Goal: Task Accomplishment & Management: Manage account settings

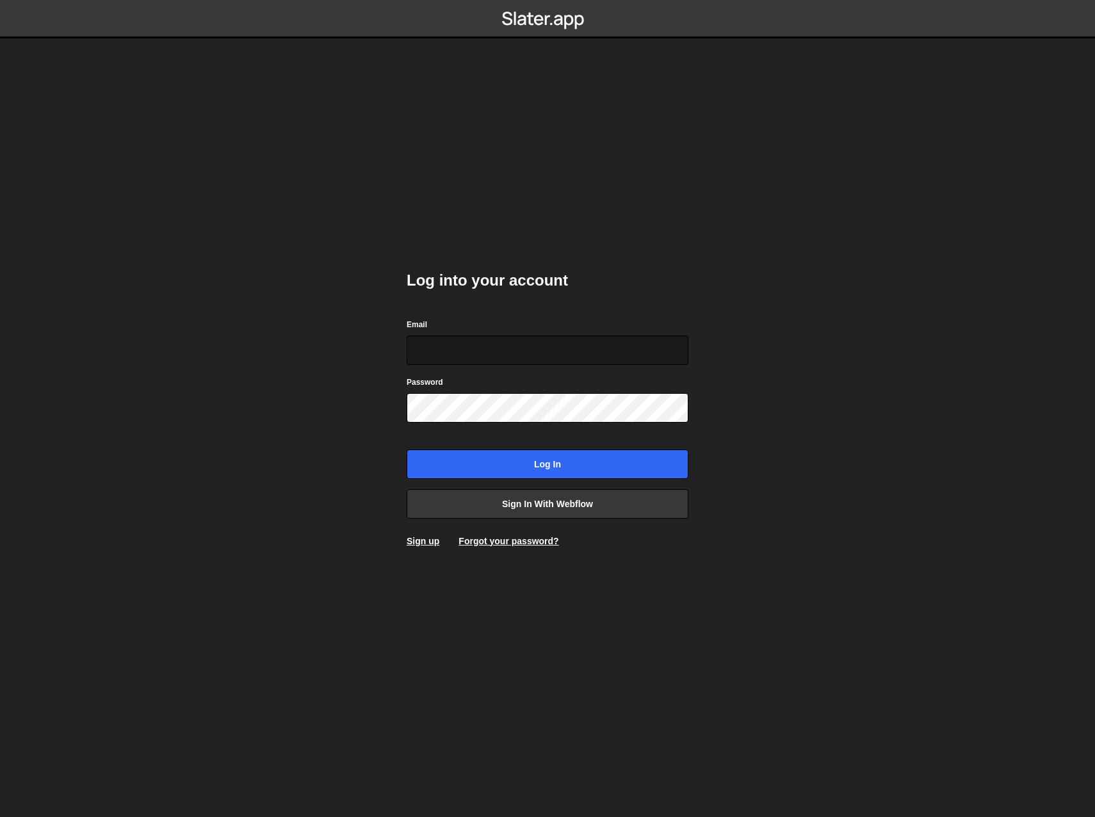
click at [430, 352] on input "Email" at bounding box center [548, 350] width 282 height 29
drag, startPoint x: 945, startPoint y: 323, endPoint x: 931, endPoint y: 293, distance: 33.2
click at [945, 322] on body "Log into your account Email Password Log in Sign in with Webflow Sign up Forgot…" at bounding box center [547, 408] width 1095 height 817
click at [675, 351] on keeper-lock "Open Keeper Popup" at bounding box center [675, 350] width 15 height 15
type input "[EMAIL_ADDRESS][DOMAIN_NAME]"
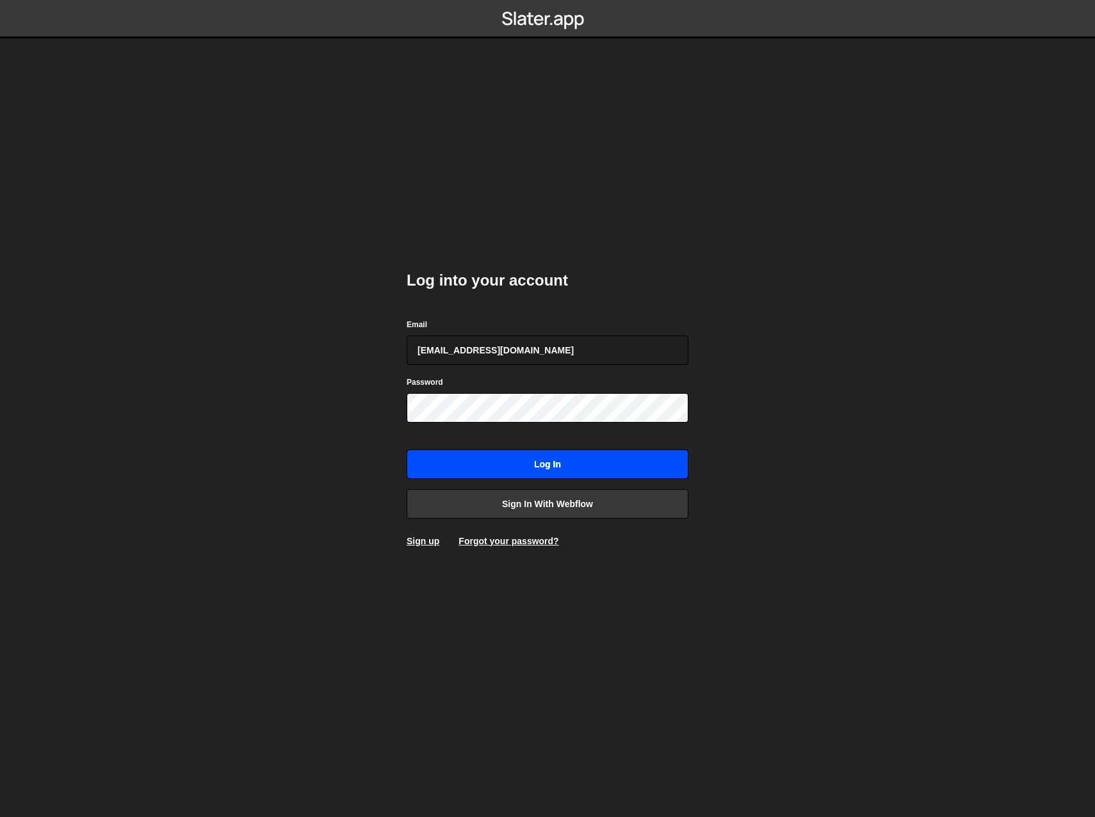
click at [529, 460] on input "Log in" at bounding box center [548, 464] width 282 height 29
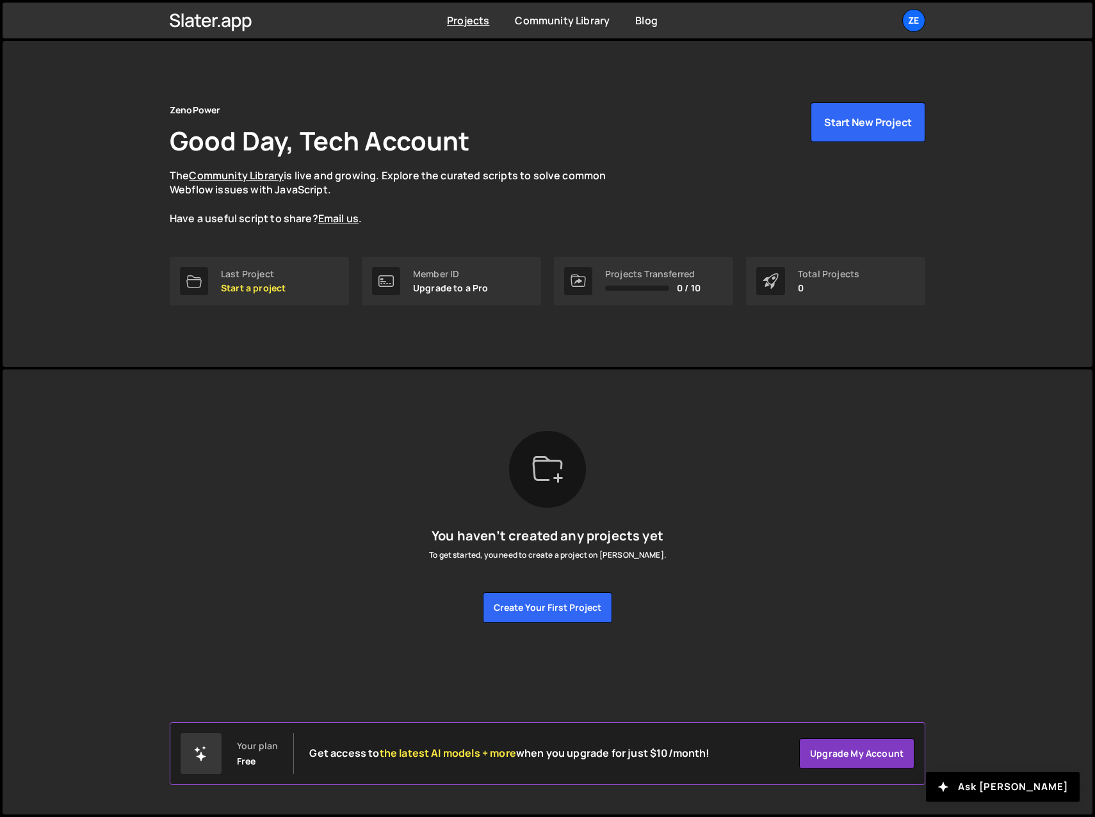
click at [796, 520] on div "You haven’t created any projects yet To get started, you need to create a proje…" at bounding box center [548, 527] width 756 height 192
click at [915, 22] on div "Ze" at bounding box center [914, 20] width 23 height 23
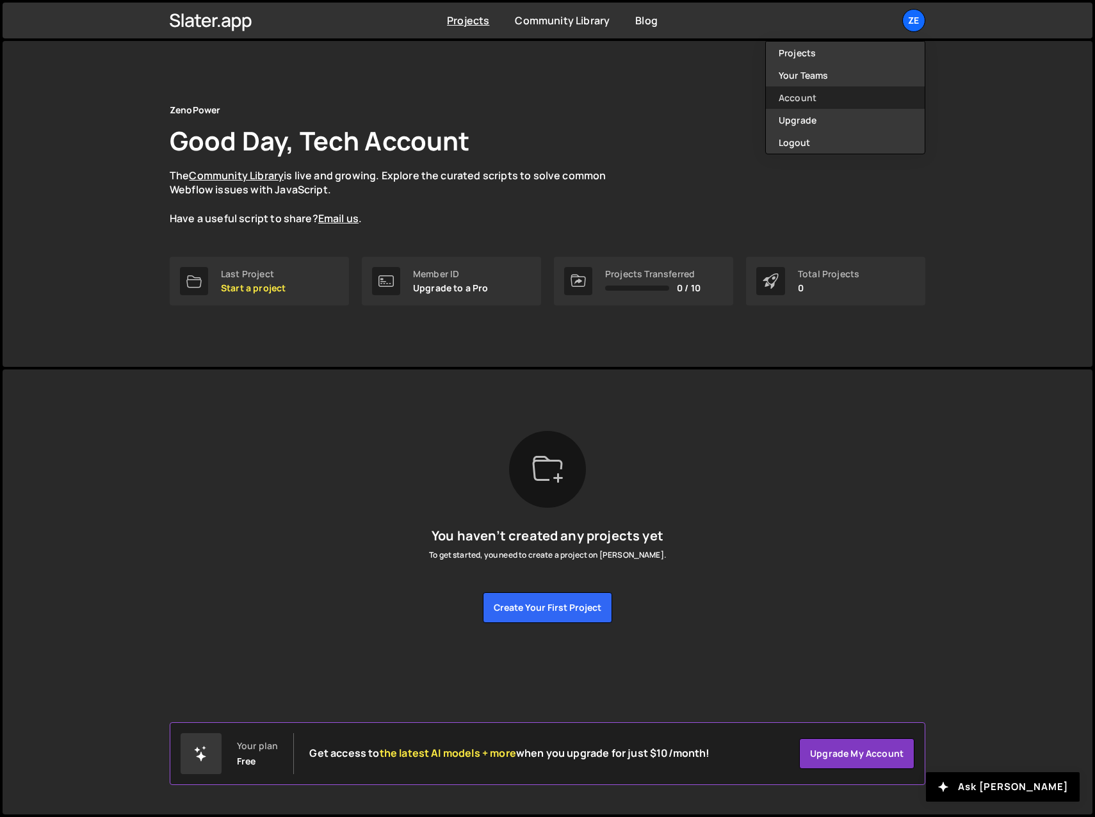
click at [804, 100] on link "Account" at bounding box center [845, 97] width 159 height 22
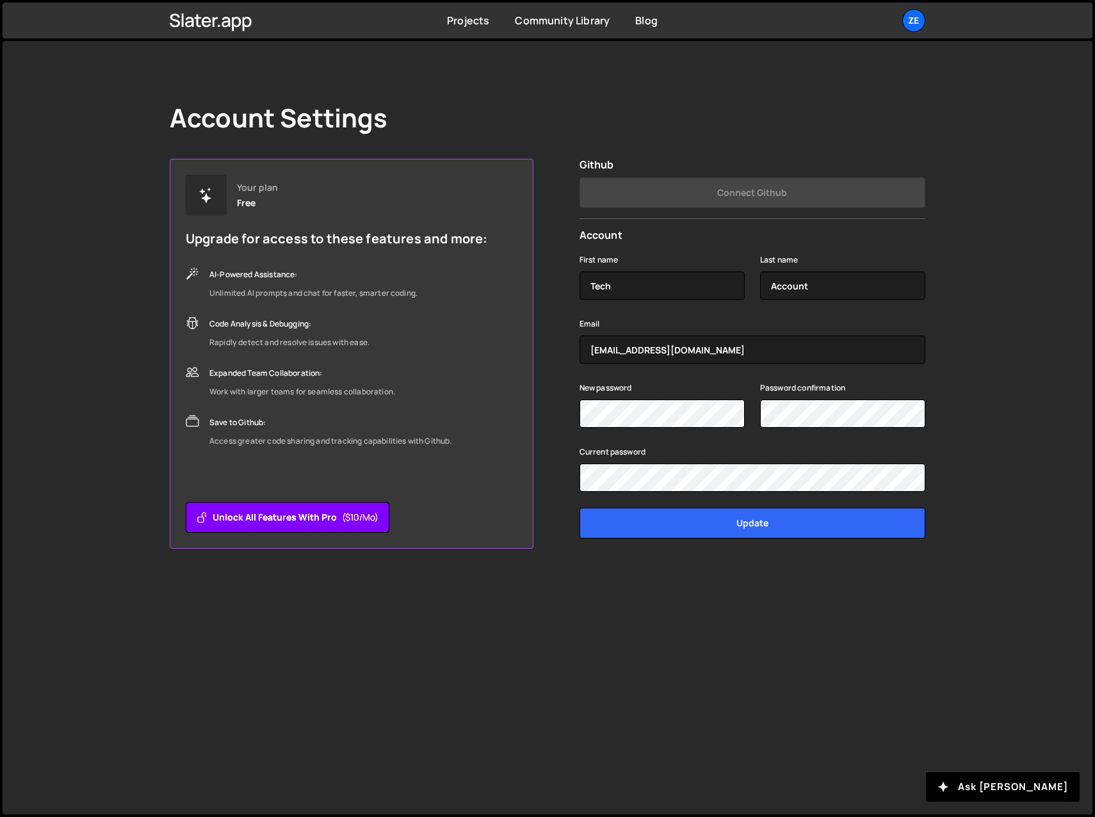
click at [271, 518] on button "Unlock all features with Pro ($10/mo)" at bounding box center [288, 517] width 204 height 31
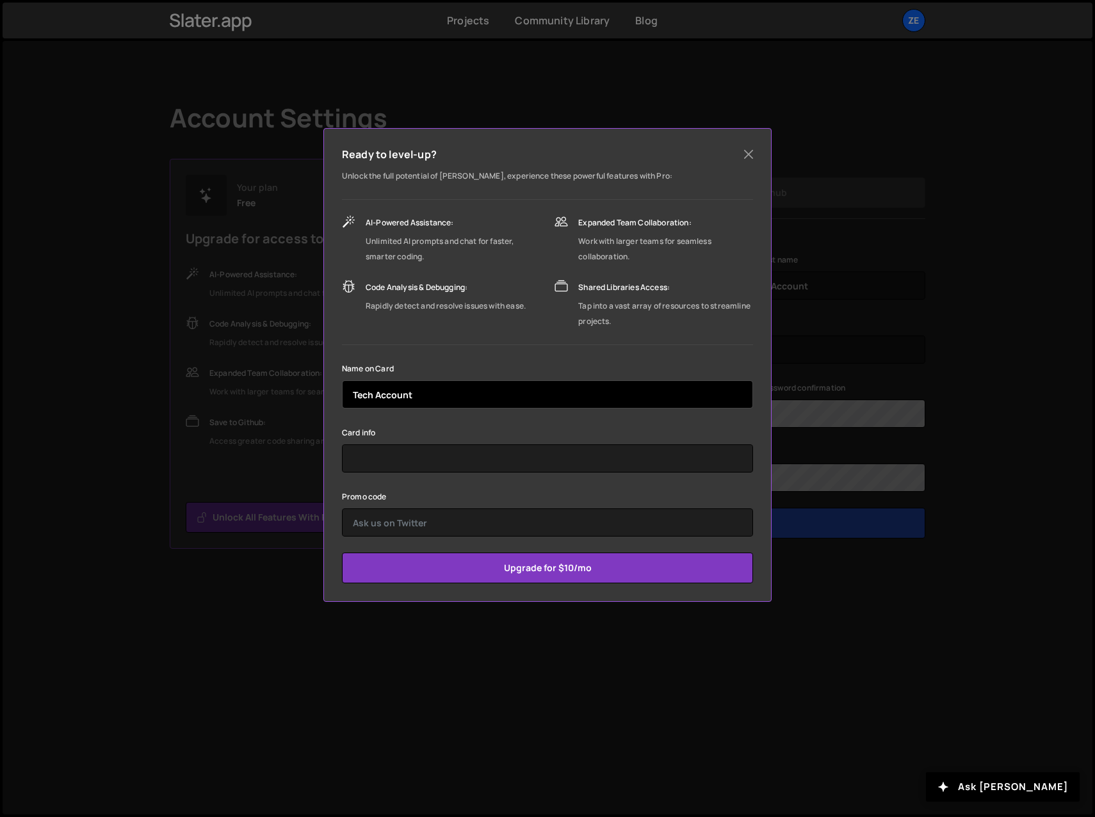
drag, startPoint x: 430, startPoint y: 390, endPoint x: 333, endPoint y: 398, distance: 97.1
click at [333, 398] on div "Ready to level-up? Unlock the full potential of Slater, experience these powerf…" at bounding box center [548, 365] width 448 height 474
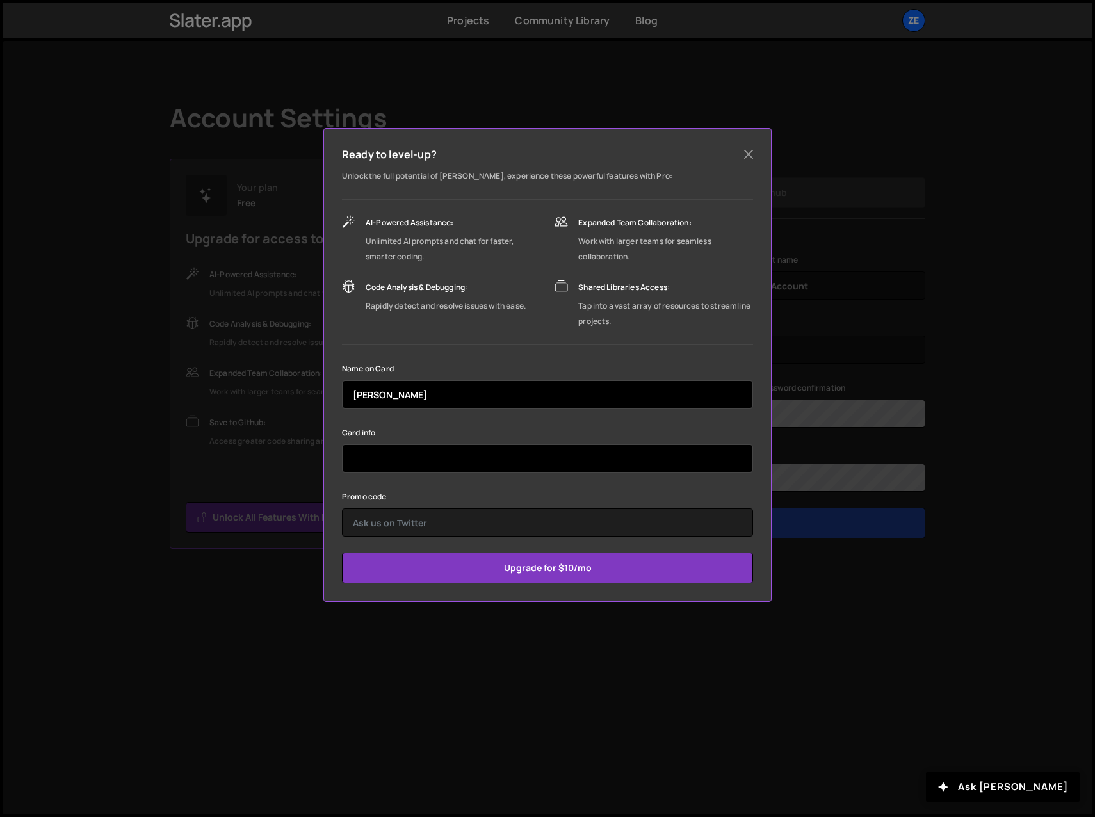
type input "Andrew Candelaria"
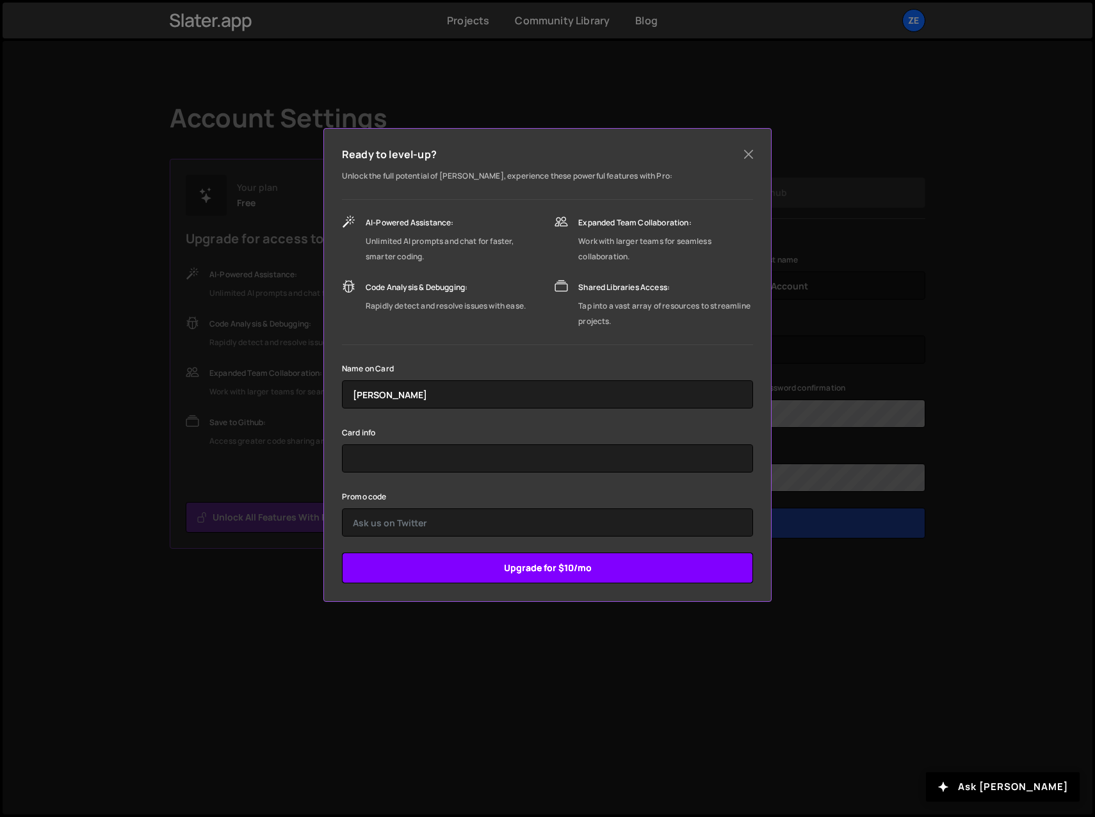
click at [542, 571] on input "Upgrade for $10/mo" at bounding box center [547, 568] width 411 height 31
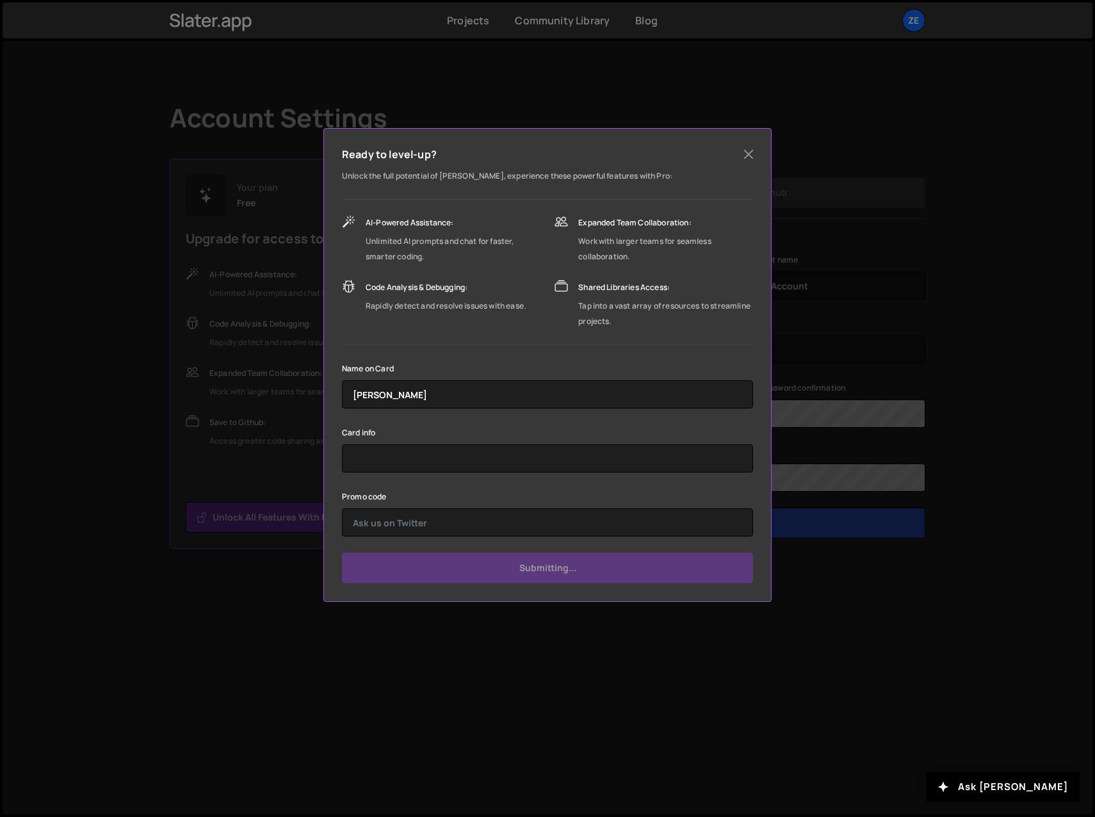
type input "Submit"
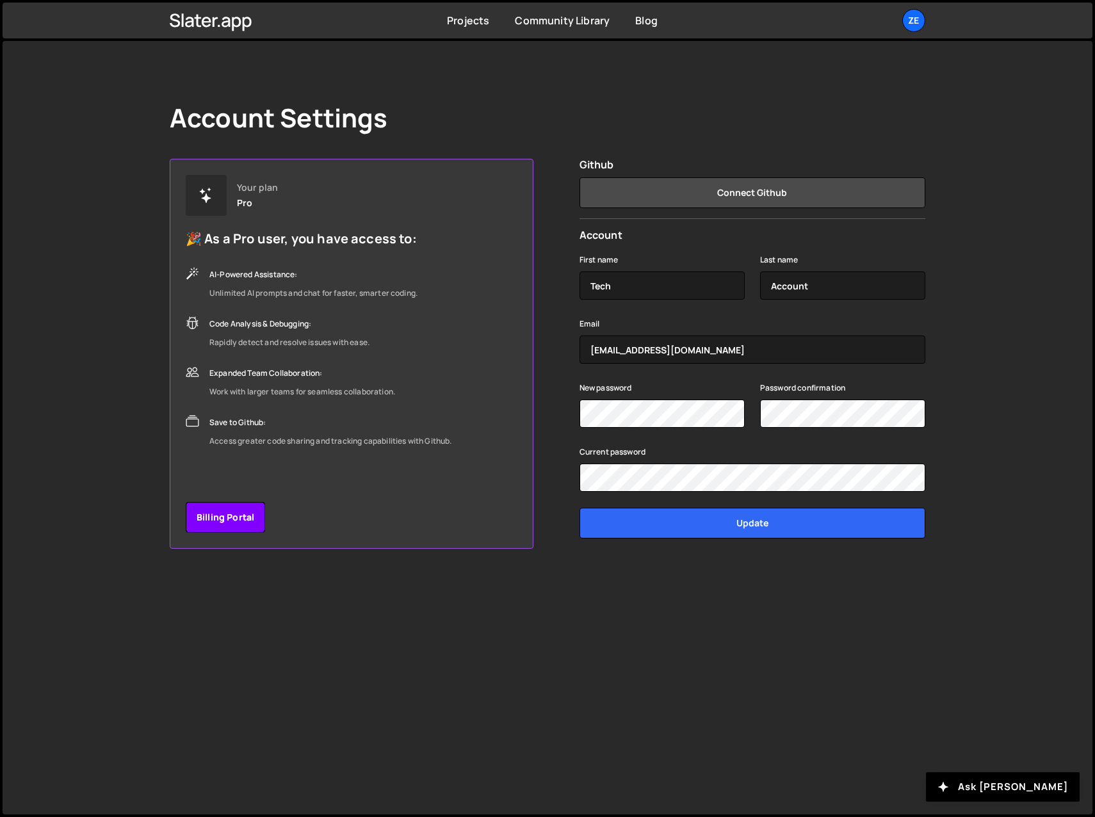
click at [220, 513] on link "Billing Portal" at bounding box center [225, 517] width 79 height 31
drag, startPoint x: 219, startPoint y: 19, endPoint x: 222, endPoint y: 26, distance: 8.1
click at [219, 19] on icon at bounding box center [211, 21] width 83 height 22
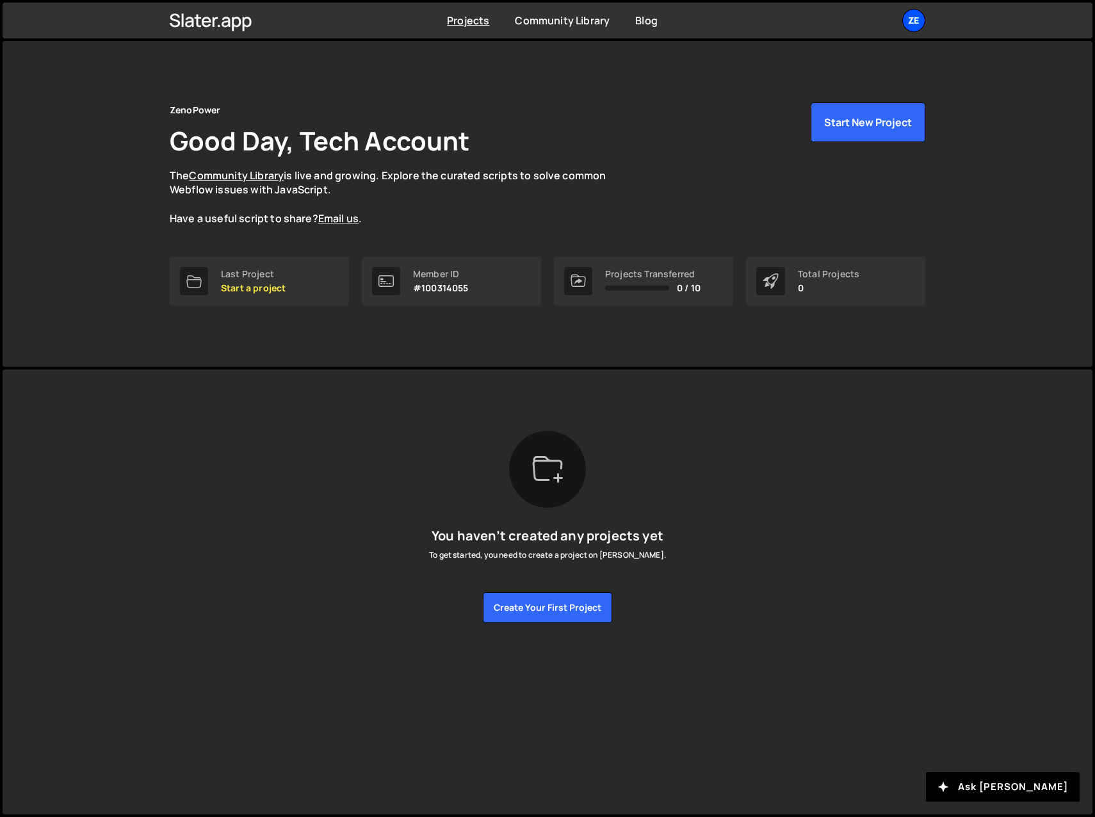
click at [913, 20] on div "Ze" at bounding box center [914, 20] width 23 height 23
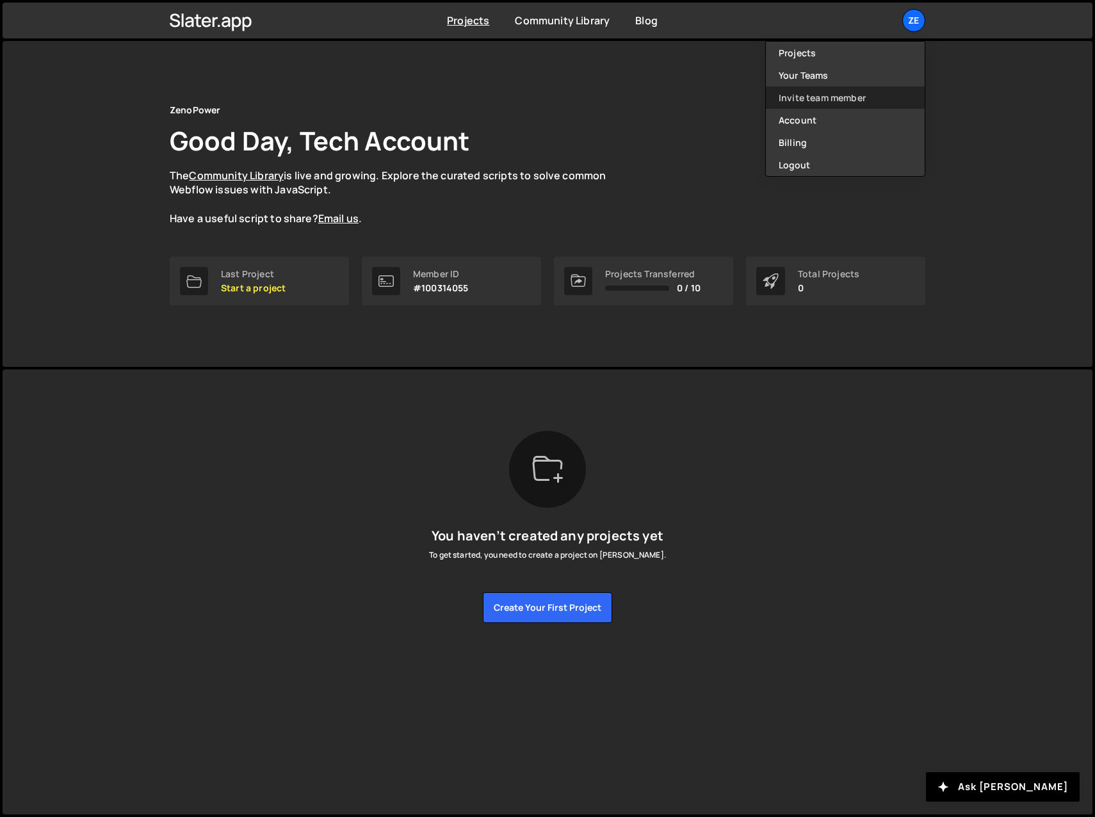
click at [804, 99] on link "Invite team member" at bounding box center [845, 97] width 159 height 22
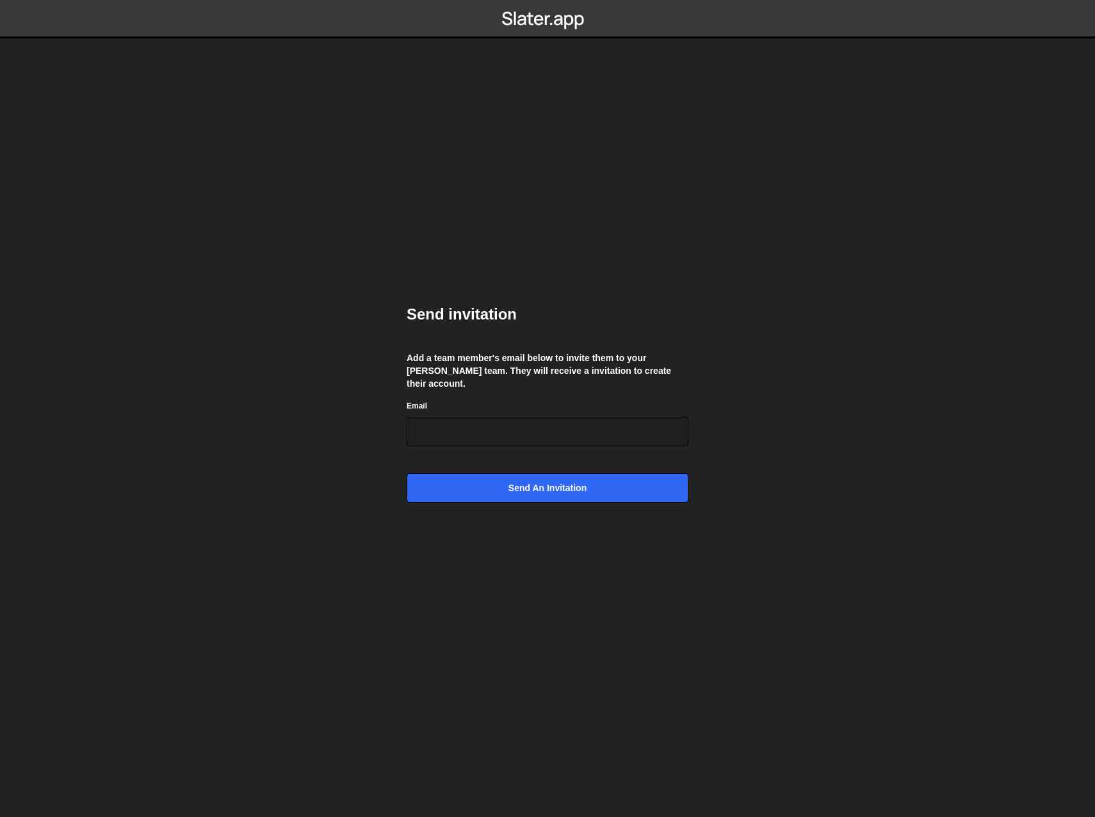
drag, startPoint x: 271, startPoint y: 348, endPoint x: 117, endPoint y: 438, distance: 178.3
click at [266, 348] on body "Send invitation Add a team member's email below to invite them to your [PERSON_…" at bounding box center [547, 408] width 1095 height 817
click at [436, 432] on input "Email" at bounding box center [548, 431] width 282 height 29
paste input "[EMAIL_ADDRESS][DOMAIN_NAME]"
type input "[EMAIL_ADDRESS][DOMAIN_NAME]"
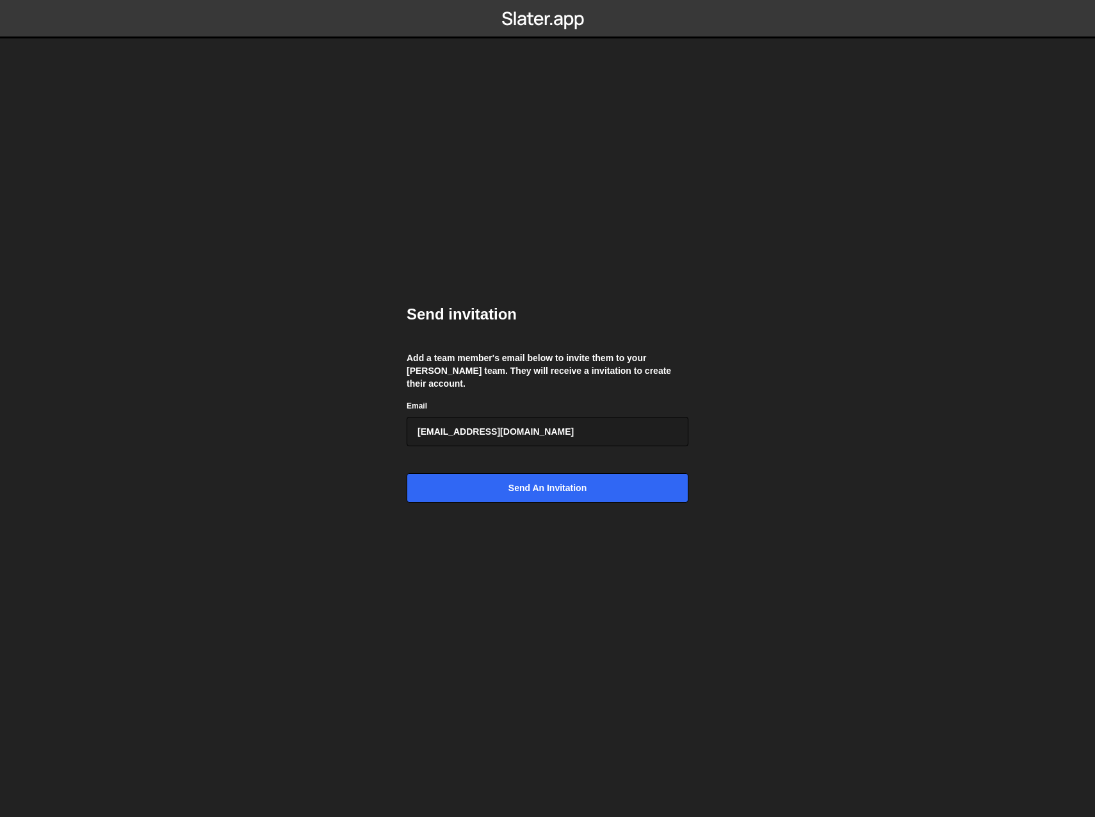
click at [286, 440] on body "Send invitation Add a team member's email below to invite them to your [PERSON_…" at bounding box center [547, 408] width 1095 height 817
click at [536, 483] on input "Send an invitation" at bounding box center [548, 487] width 282 height 29
